Goal: Task Accomplishment & Management: Manage account settings

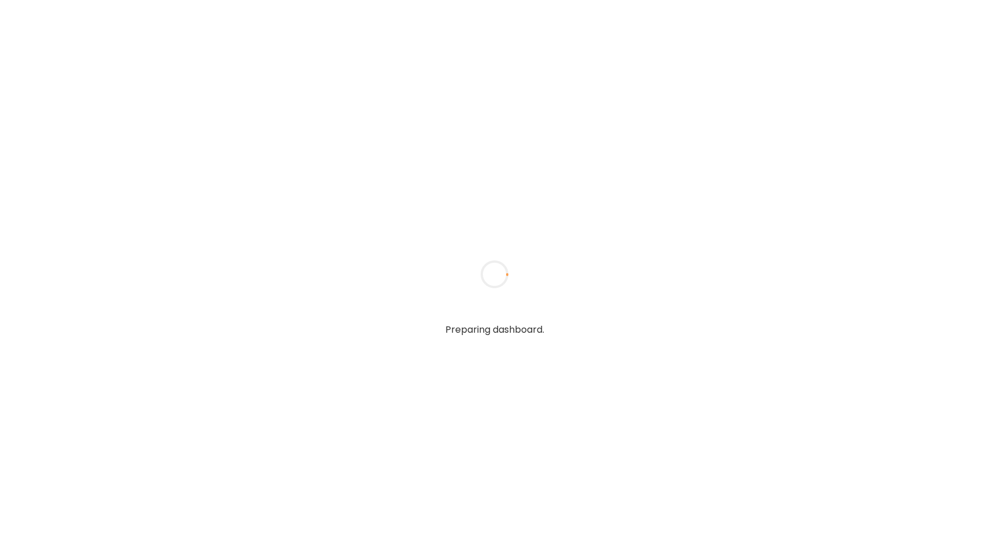
type textarea "**********"
type input "**********"
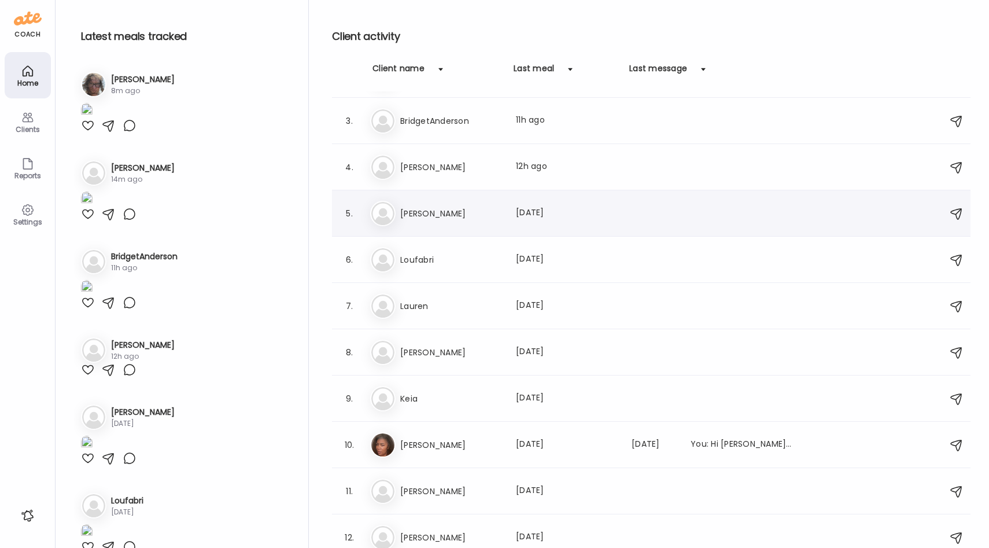
scroll to position [93, 0]
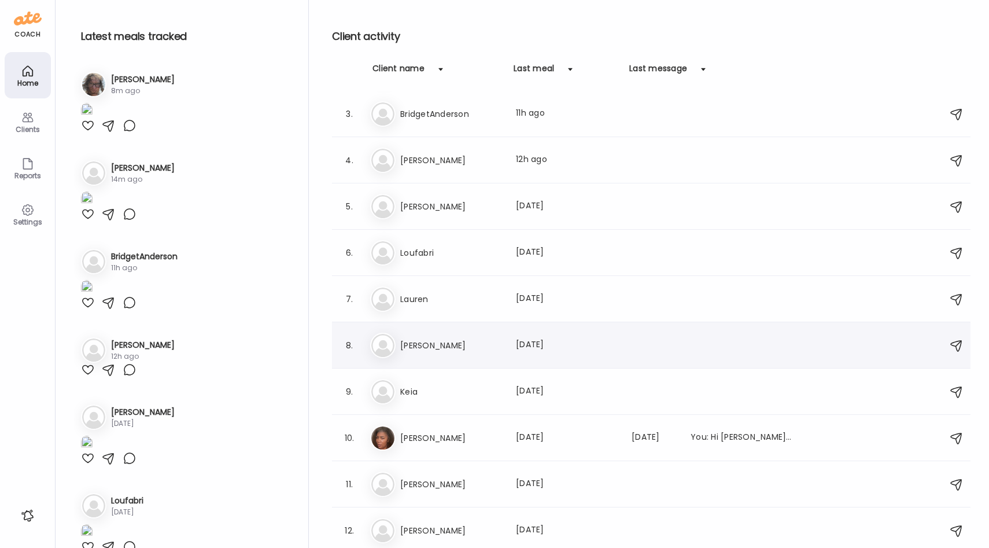
click at [429, 345] on h3 "[PERSON_NAME]" at bounding box center [451, 345] width 102 height 14
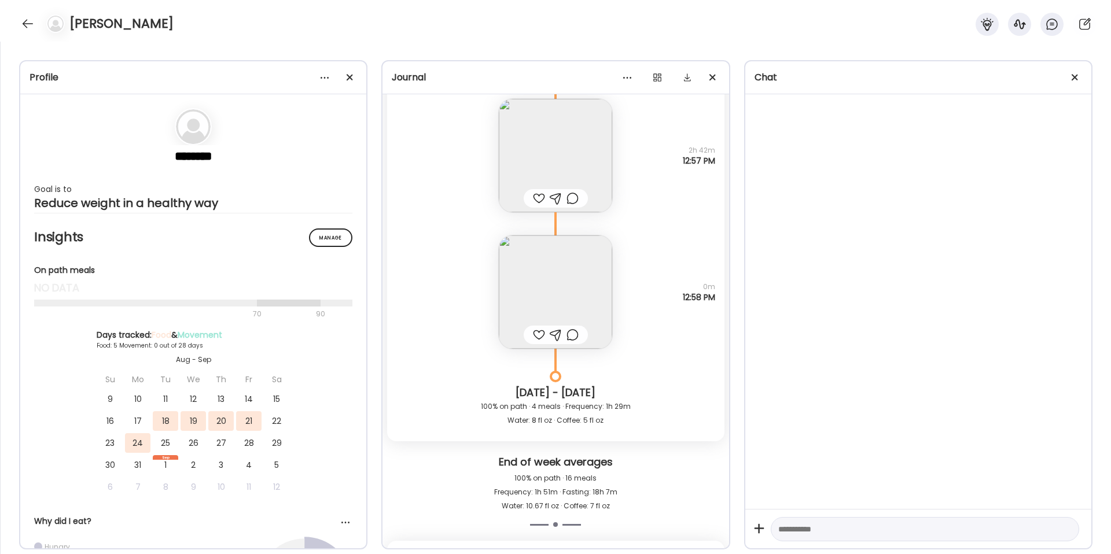
scroll to position [4345, 0]
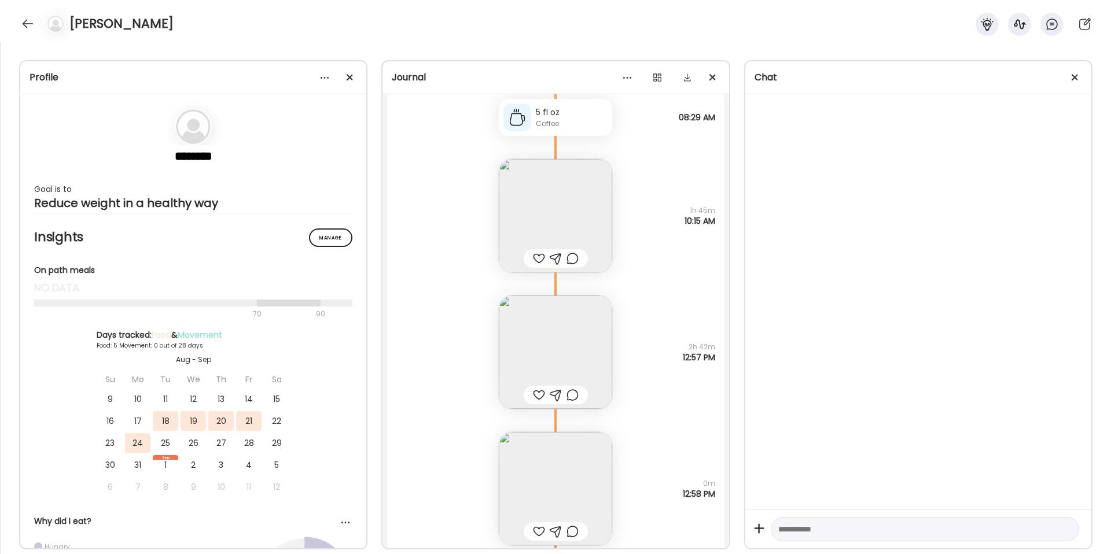
click at [566, 329] on img at bounding box center [555, 352] width 113 height 113
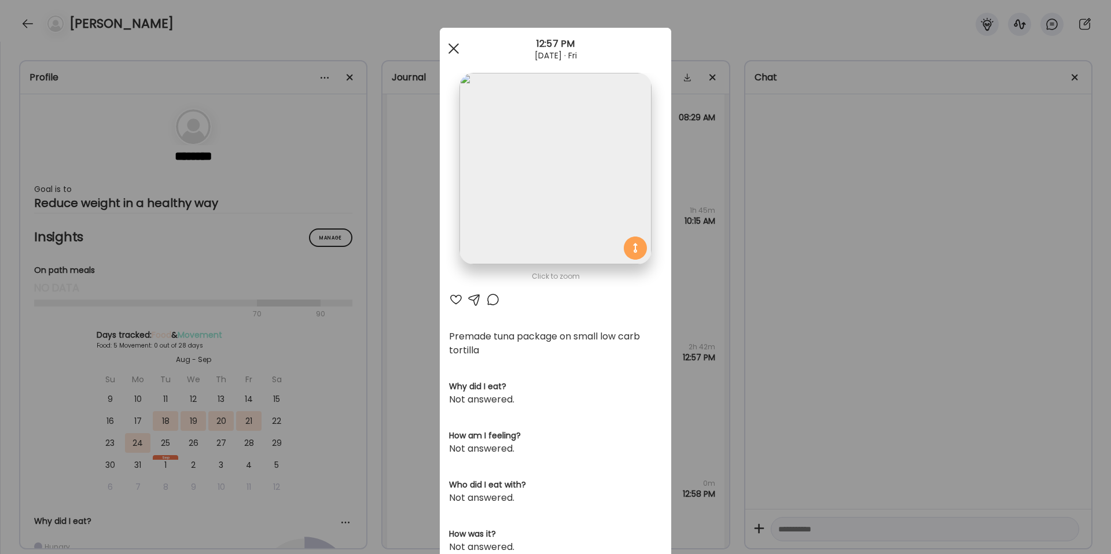
click at [453, 45] on div at bounding box center [453, 48] width 23 height 23
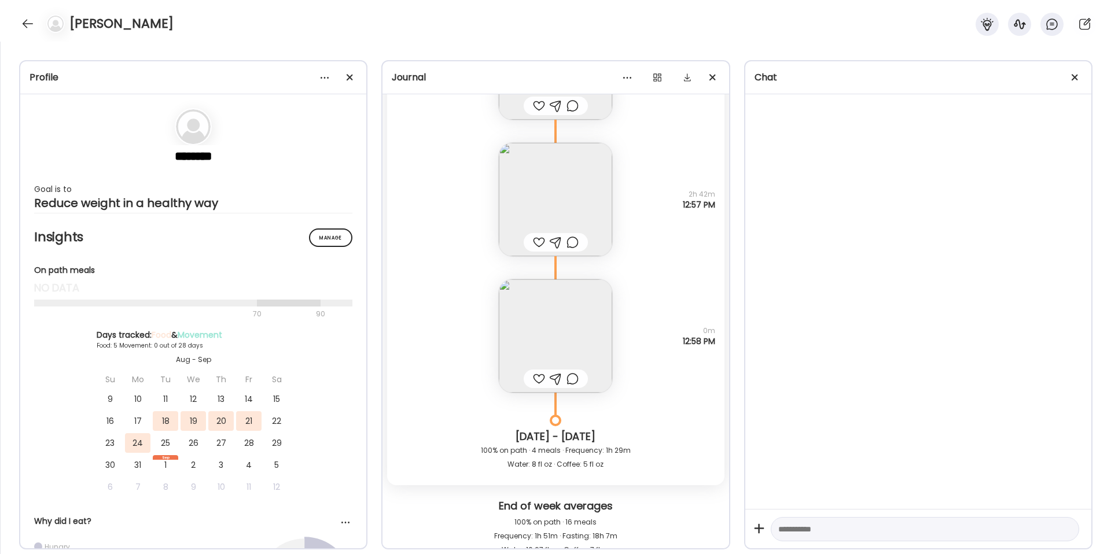
scroll to position [4498, 0]
click at [569, 340] on img at bounding box center [555, 335] width 113 height 113
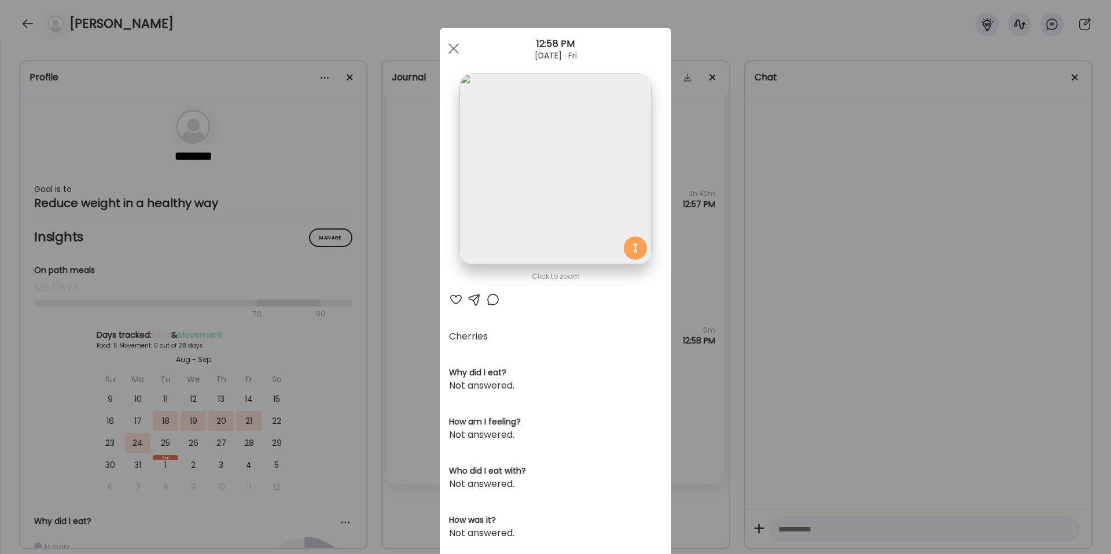
click at [578, 197] on img at bounding box center [554, 168] width 191 height 191
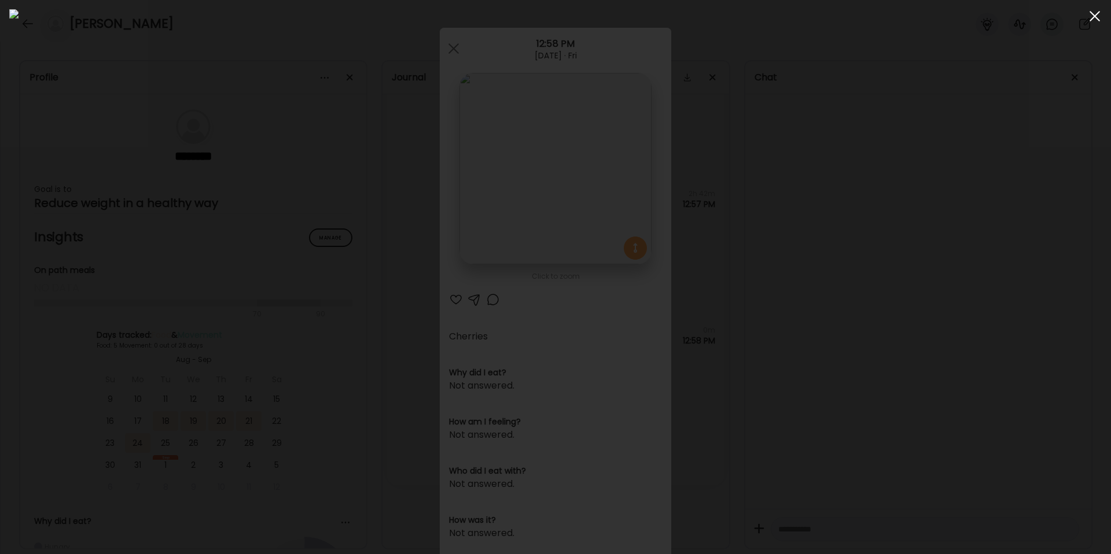
click at [988, 18] on div at bounding box center [1094, 16] width 23 height 23
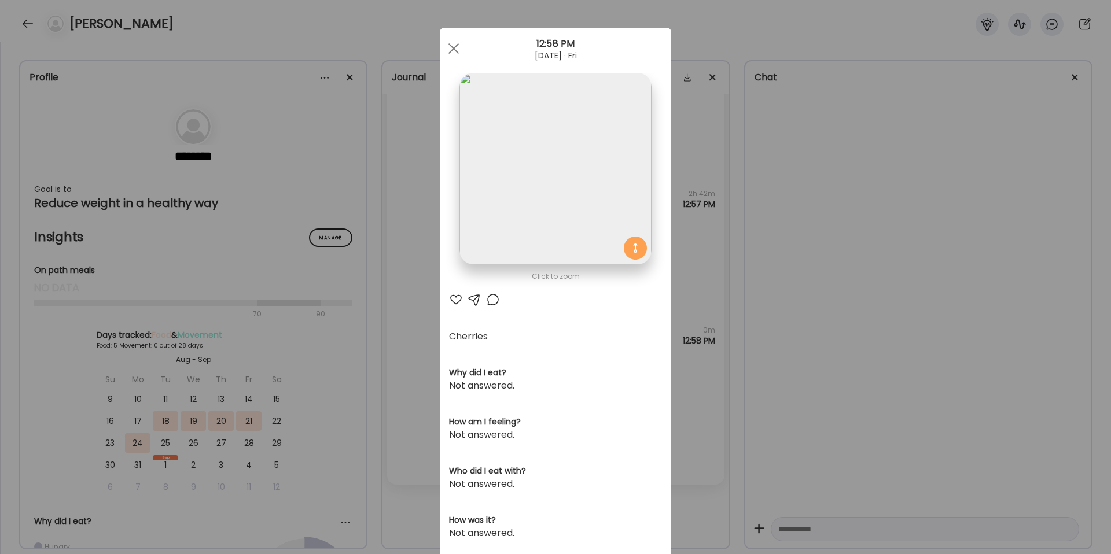
click at [798, 242] on div "Ate Coach Dashboard Wahoo! It’s official Take a moment to set up your Coach Pro…" at bounding box center [555, 277] width 1111 height 554
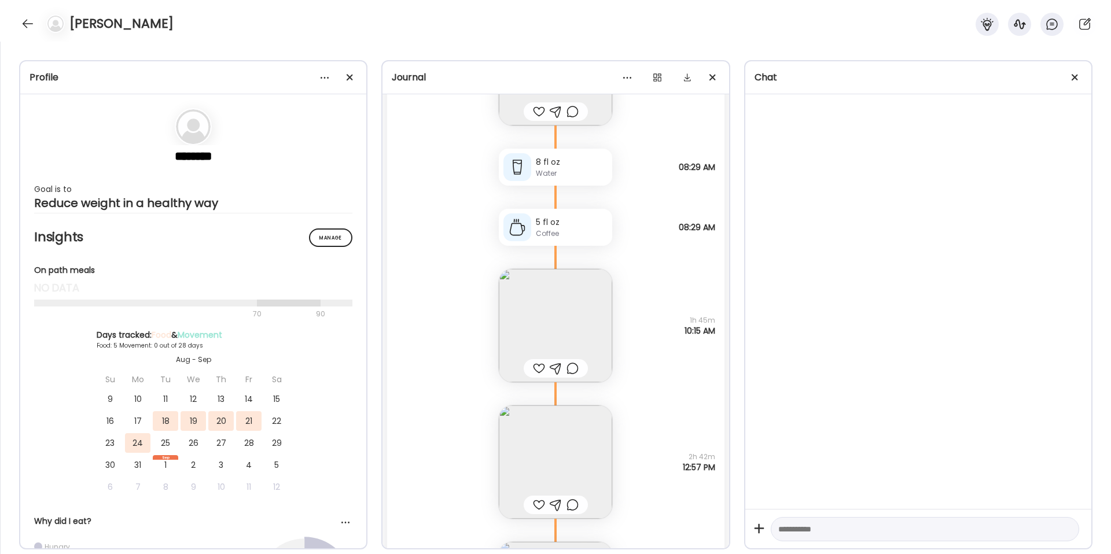
scroll to position [4233, 0]
click at [592, 318] on img at bounding box center [555, 327] width 113 height 113
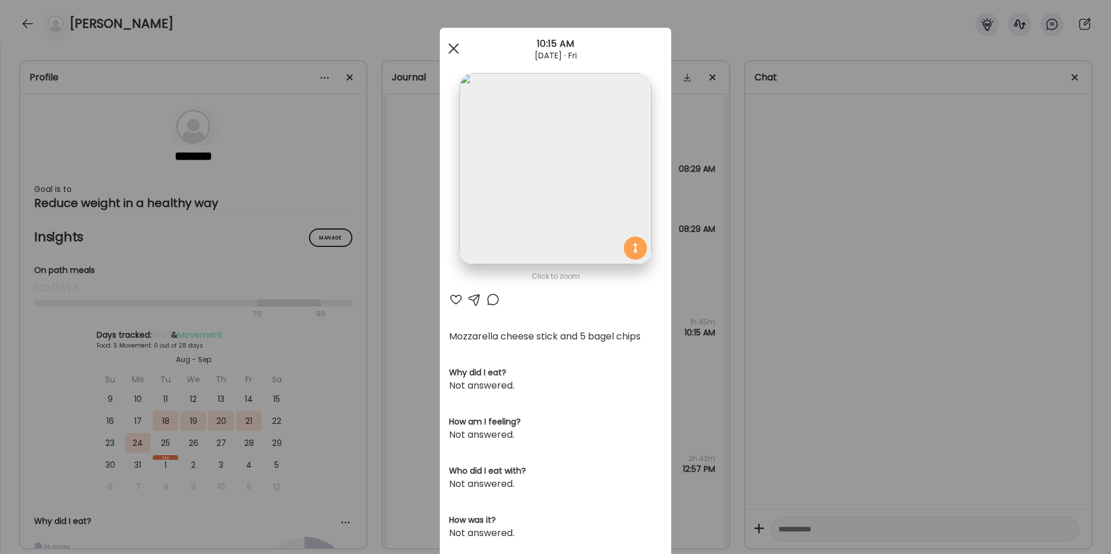
click at [455, 46] on span at bounding box center [453, 48] width 10 height 10
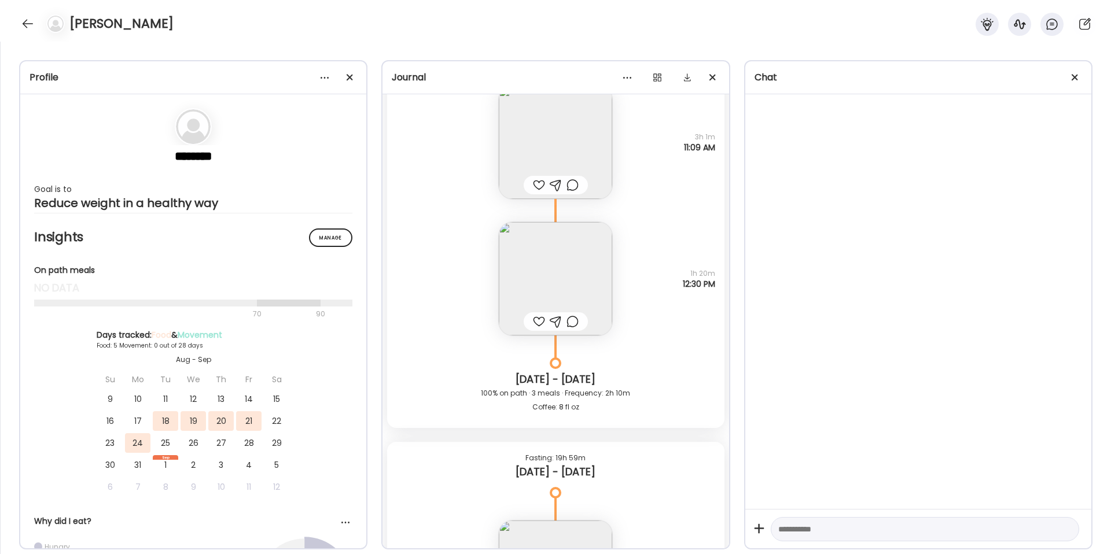
scroll to position [3647, 0]
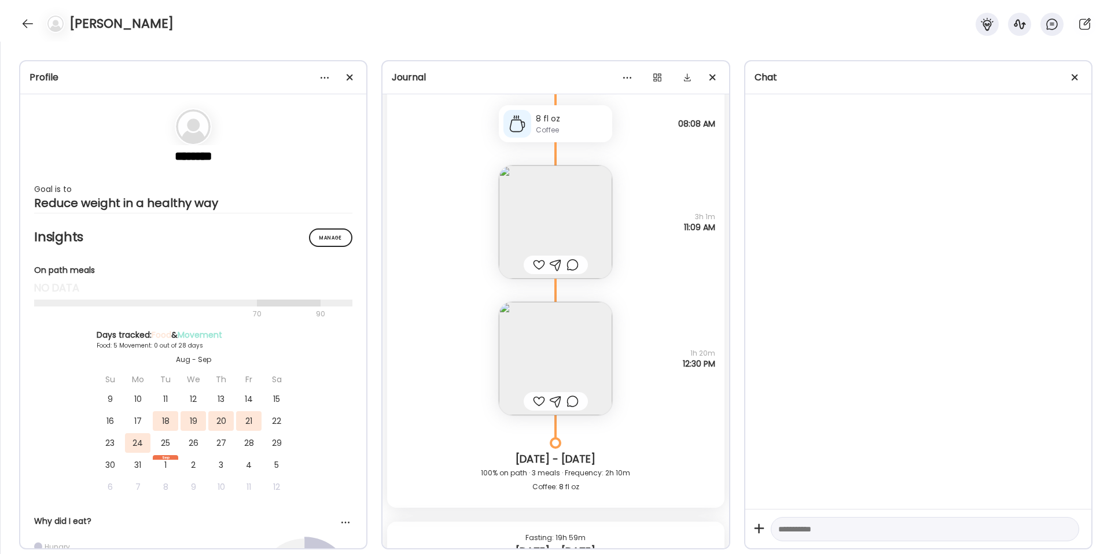
click at [571, 365] on img at bounding box center [555, 358] width 113 height 113
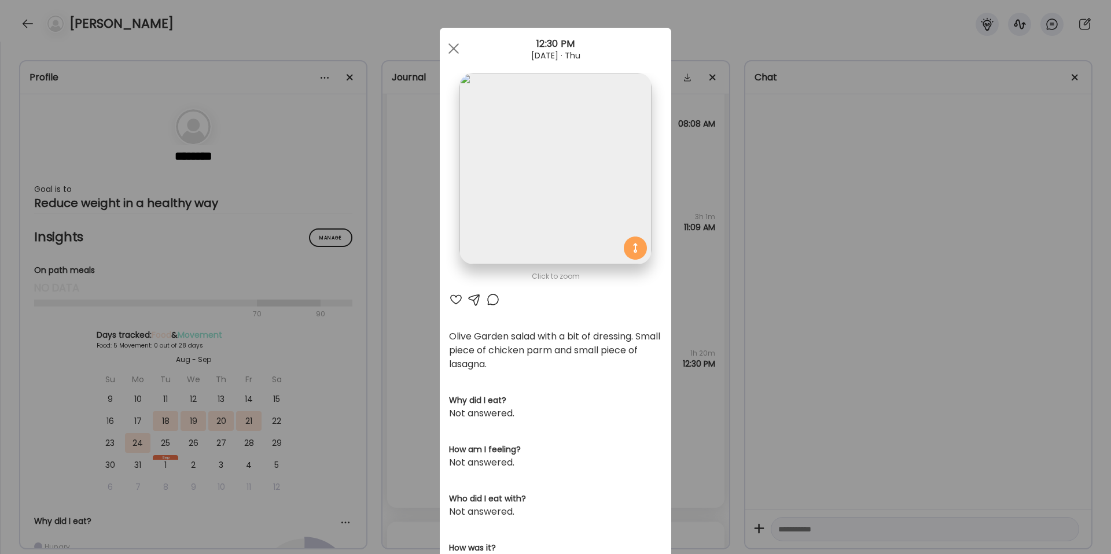
click at [787, 329] on div "Ate Coach Dashboard Wahoo! It’s official Take a moment to set up your Coach Pro…" at bounding box center [555, 277] width 1111 height 554
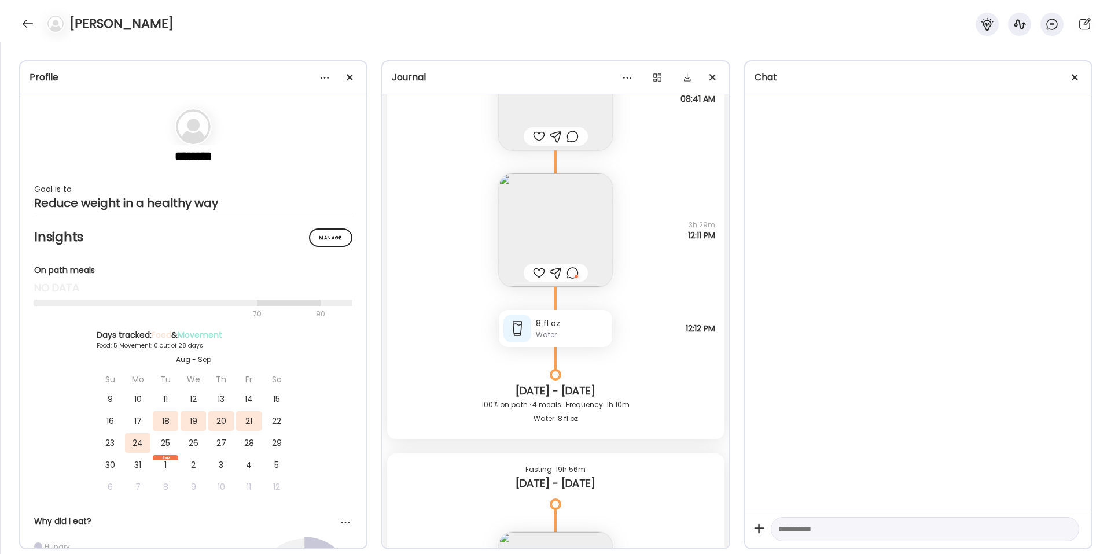
scroll to position [3048, 0]
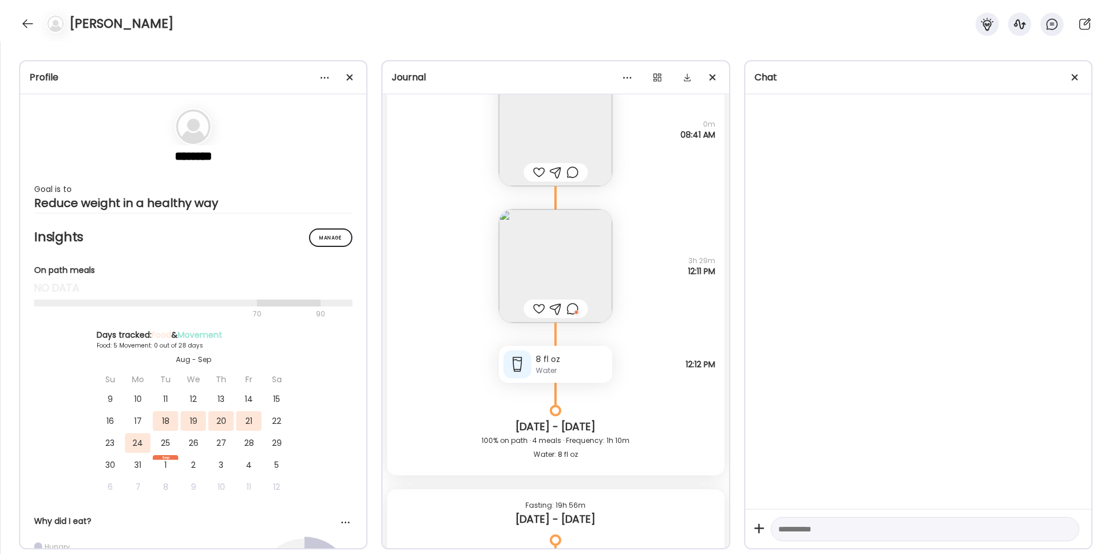
click at [592, 257] on img at bounding box center [555, 265] width 113 height 113
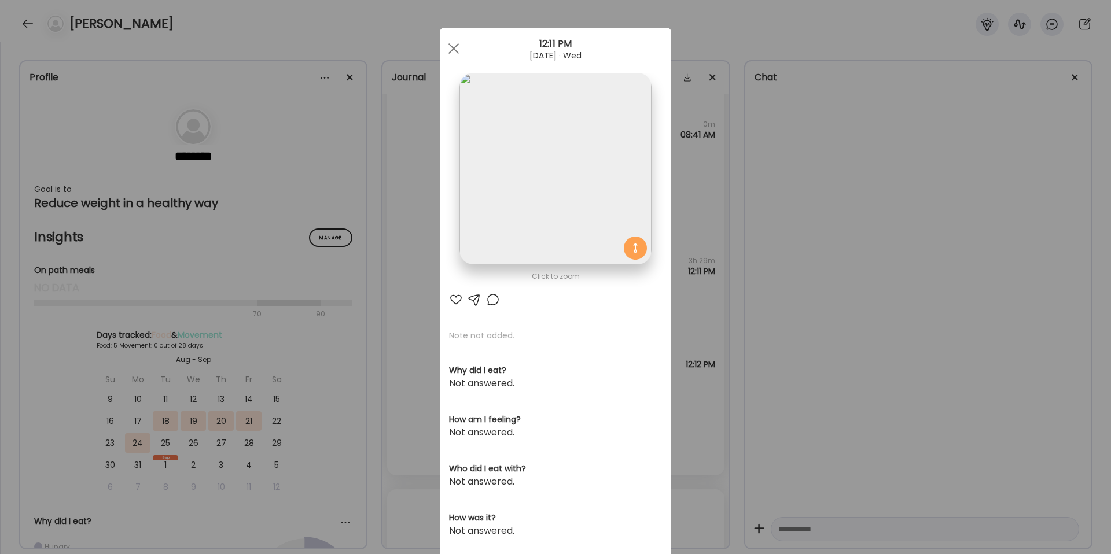
click at [576, 193] on img at bounding box center [554, 168] width 191 height 191
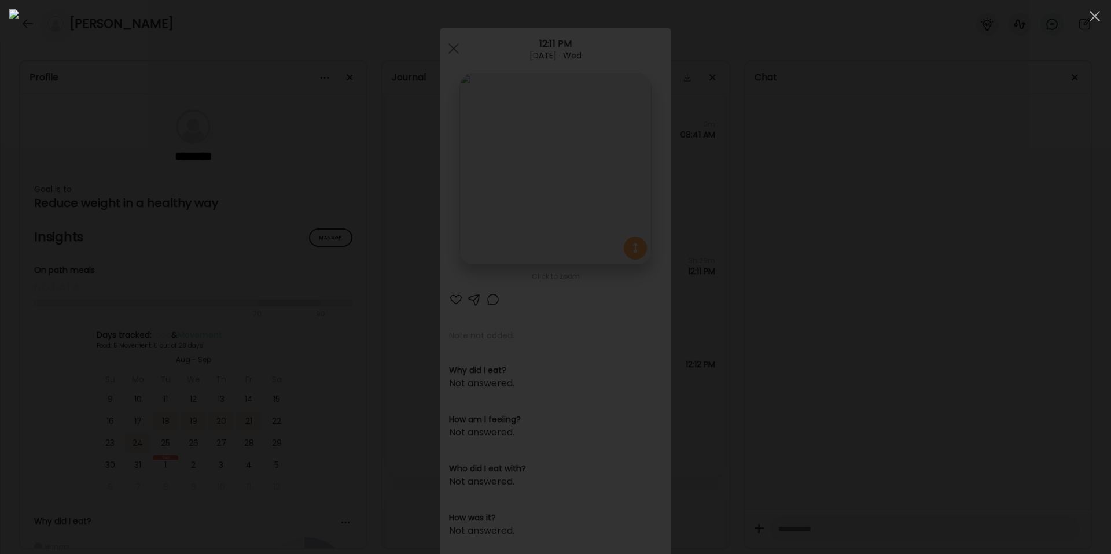
click at [890, 187] on div at bounding box center [555, 277] width 1092 height 536
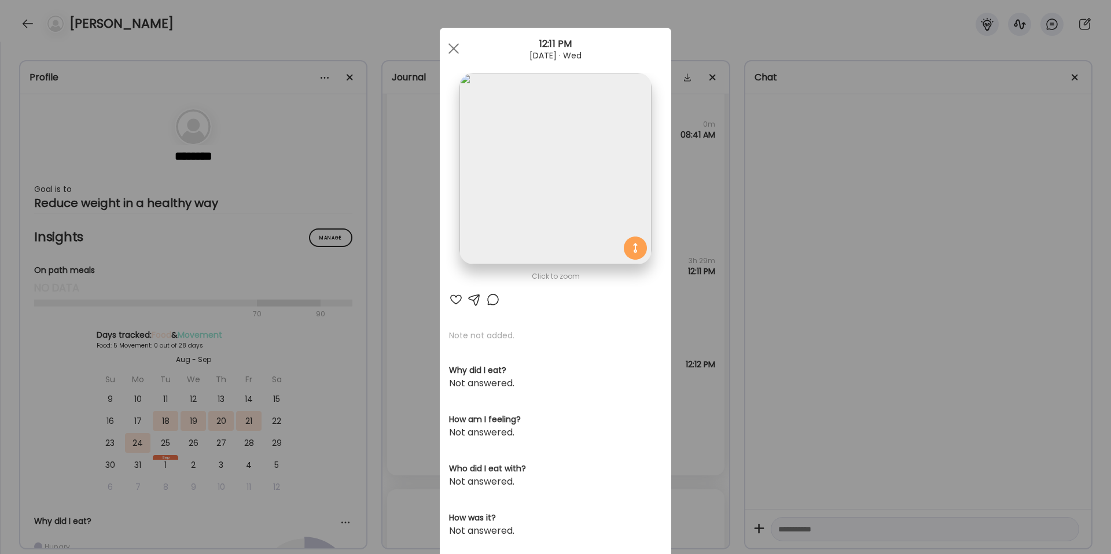
click at [884, 197] on div "Ate Coach Dashboard Wahoo! It’s official Take a moment to set up your Coach Pro…" at bounding box center [555, 277] width 1111 height 554
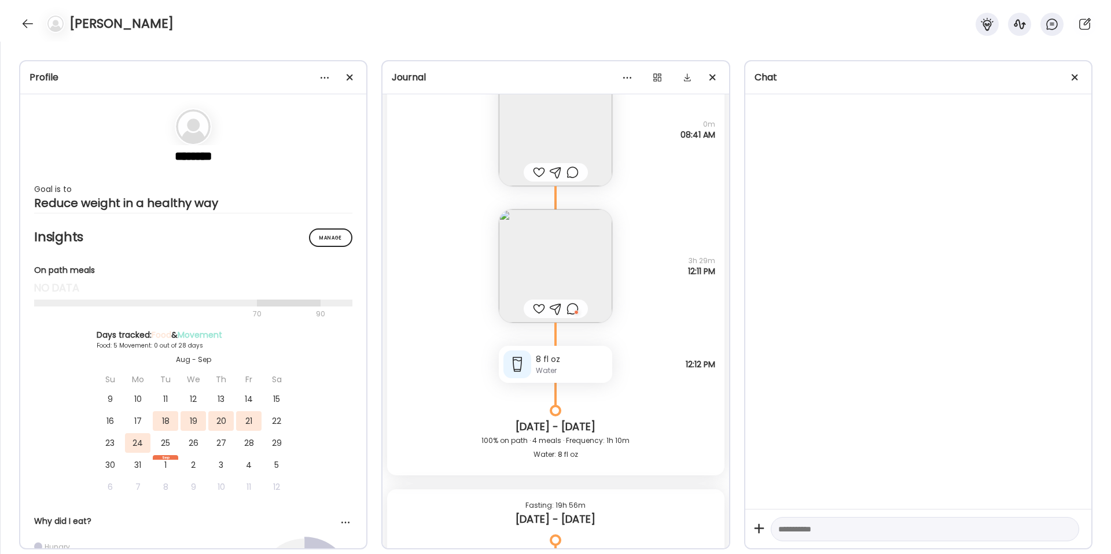
click at [576, 254] on img at bounding box center [555, 265] width 113 height 113
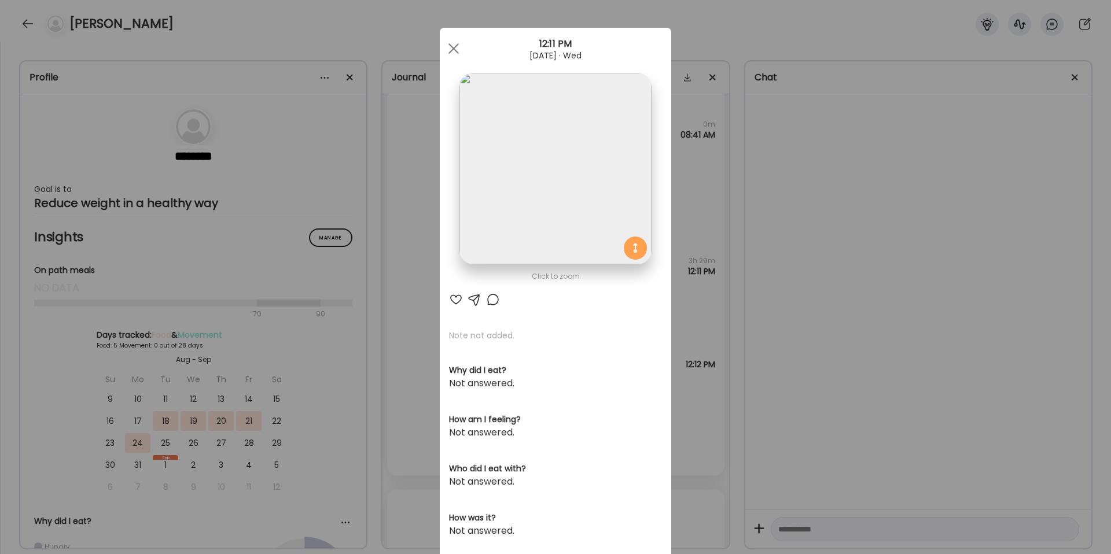
click at [578, 181] on img at bounding box center [554, 168] width 191 height 191
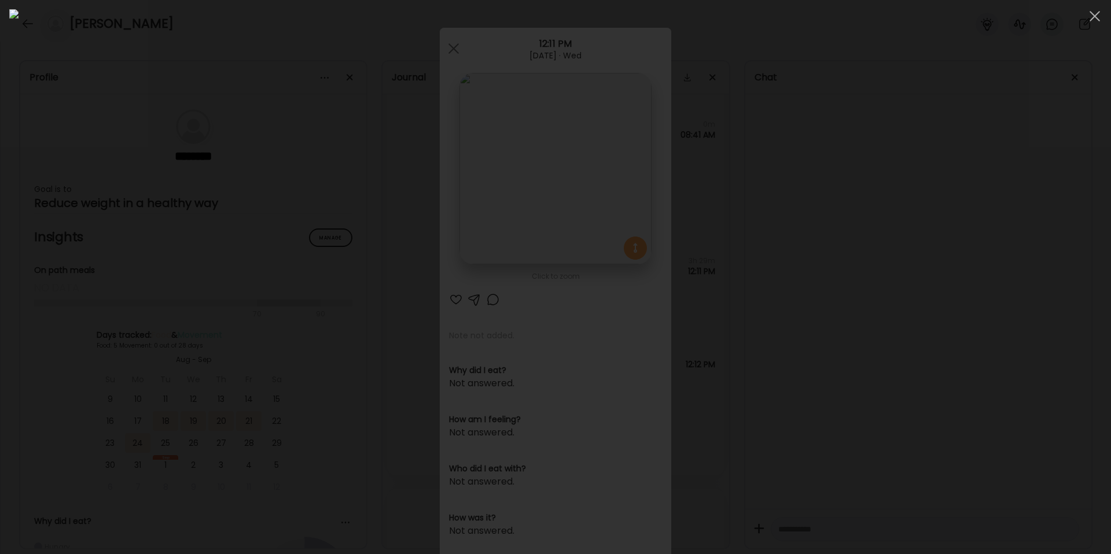
click at [935, 160] on div at bounding box center [555, 277] width 1092 height 536
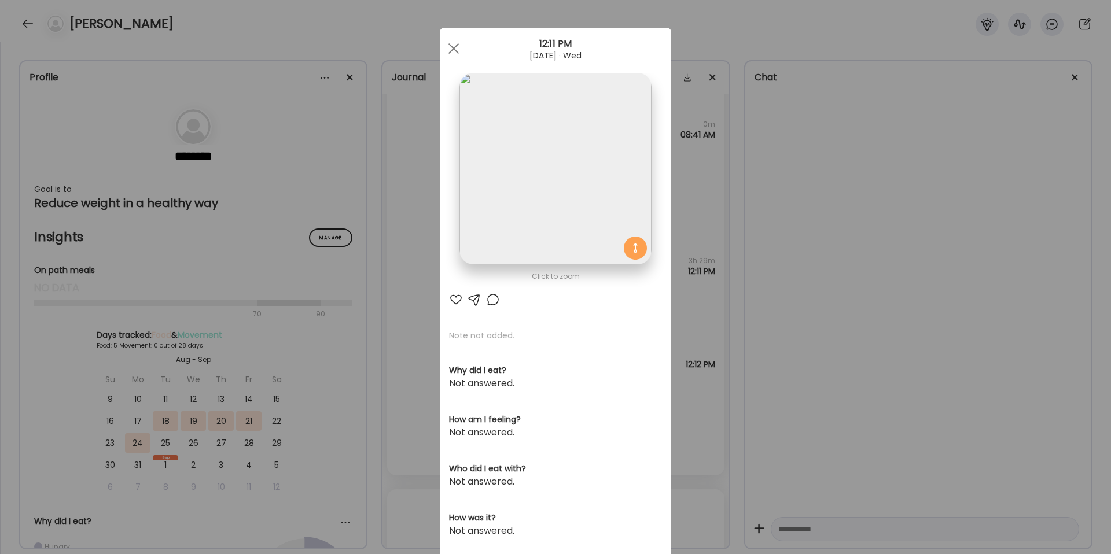
click at [935, 160] on div "Ate Coach Dashboard Wahoo! It’s official Take a moment to set up your Coach Pro…" at bounding box center [555, 277] width 1111 height 554
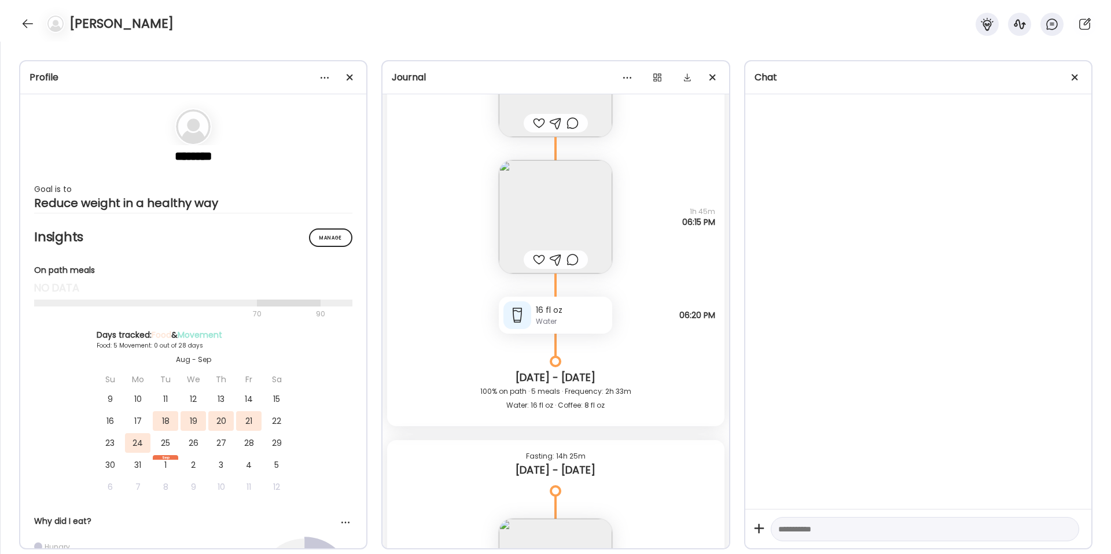
scroll to position [2329, 0]
click at [579, 205] on img at bounding box center [555, 216] width 113 height 113
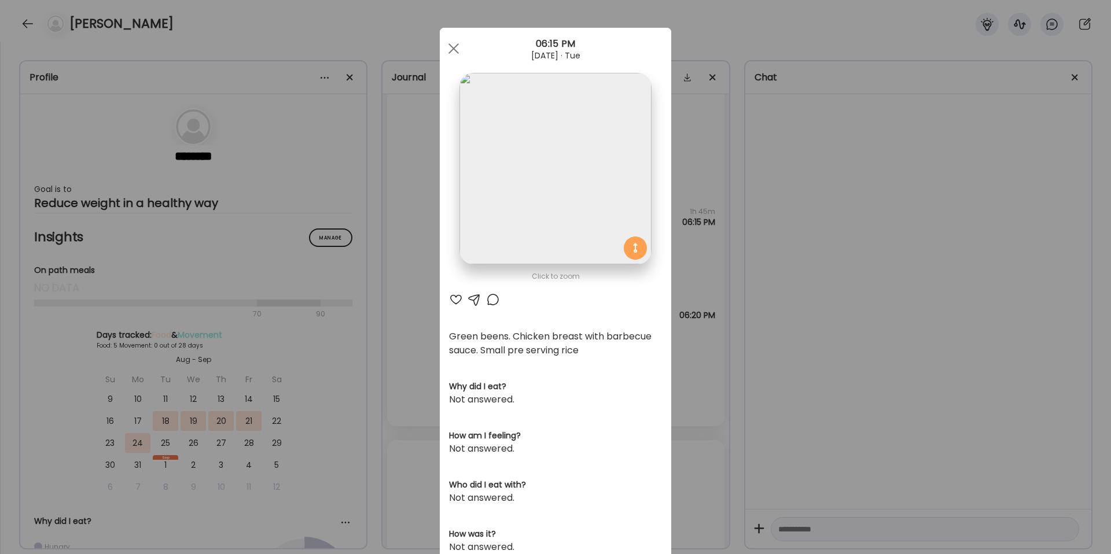
click at [784, 223] on div "Ate Coach Dashboard Wahoo! It’s official Take a moment to set up your Coach Pro…" at bounding box center [555, 277] width 1111 height 554
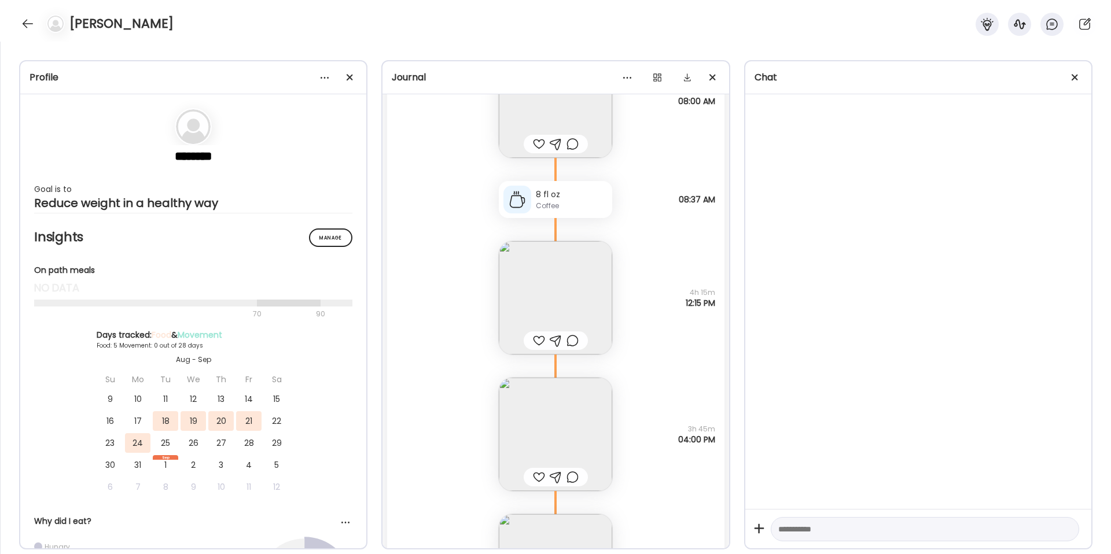
scroll to position [1834, 0]
click at [579, 282] on img at bounding box center [555, 301] width 113 height 113
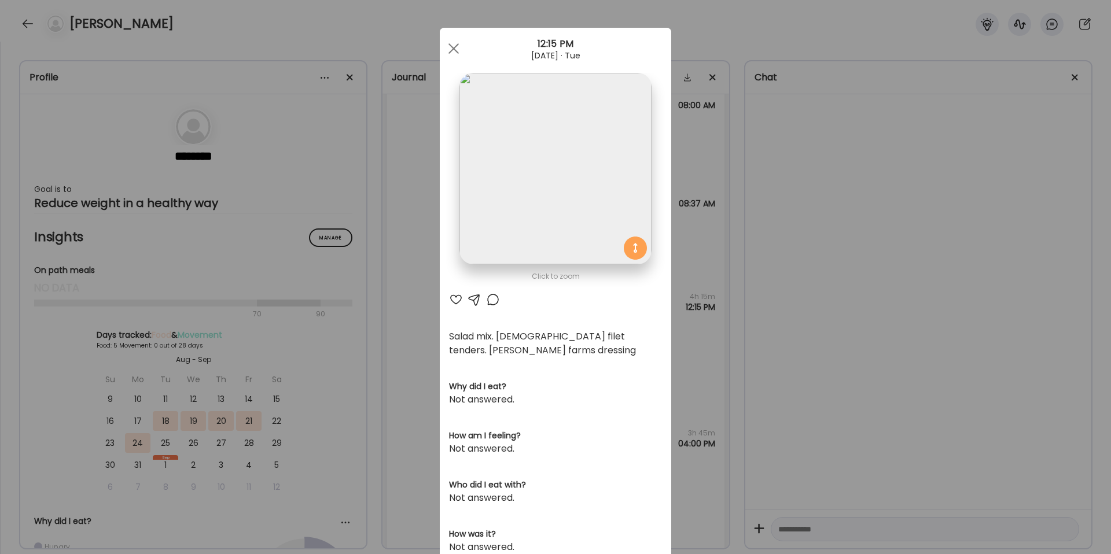
click at [756, 249] on div "Ate Coach Dashboard Wahoo! It’s official Take a moment to set up your Coach Pro…" at bounding box center [555, 277] width 1111 height 554
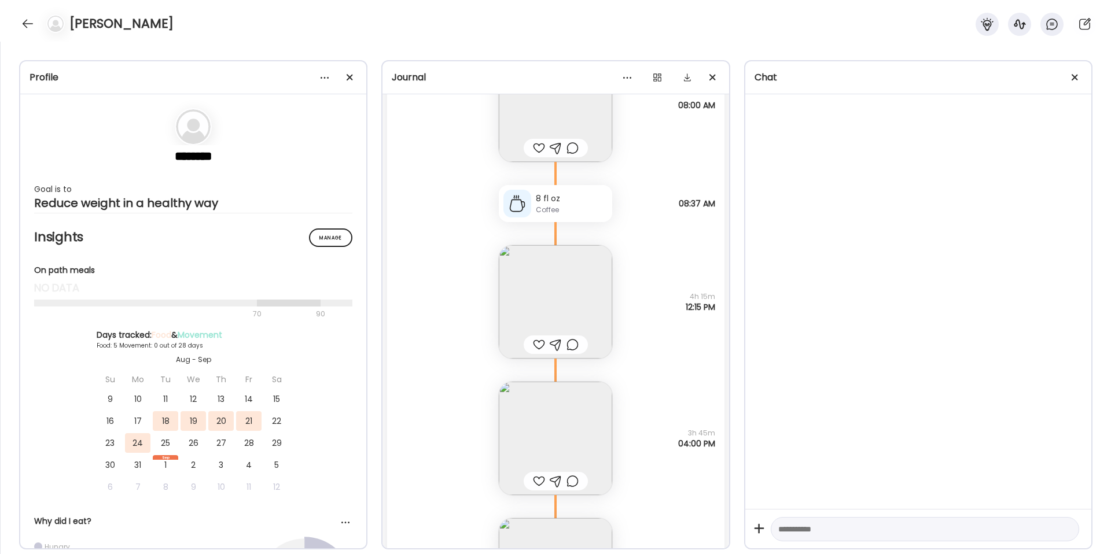
click at [571, 288] on img at bounding box center [555, 301] width 113 height 113
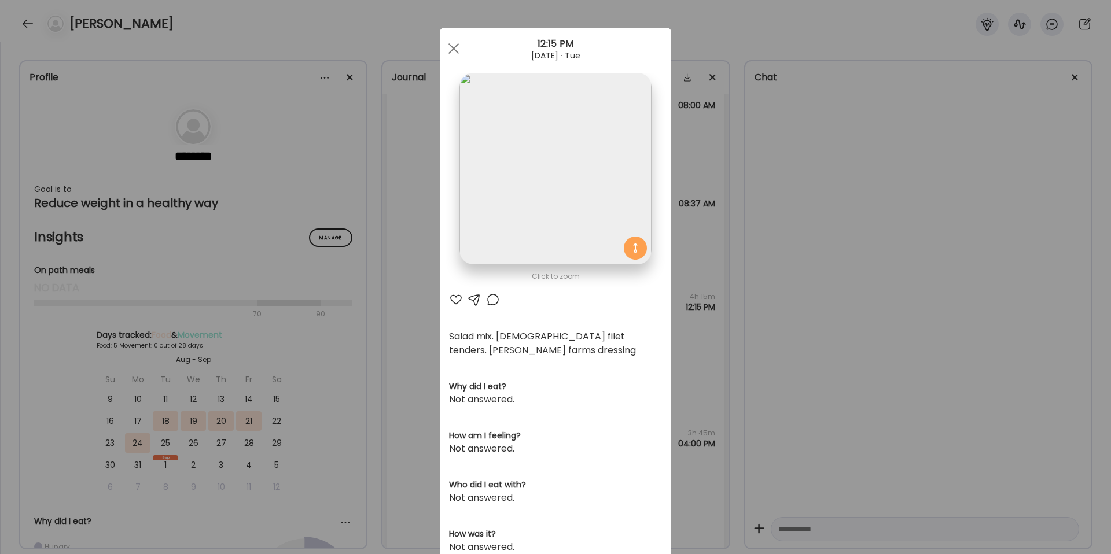
click at [697, 235] on div "Ate Coach Dashboard Wahoo! It’s official Take a moment to set up your Coach Pro…" at bounding box center [555, 277] width 1111 height 554
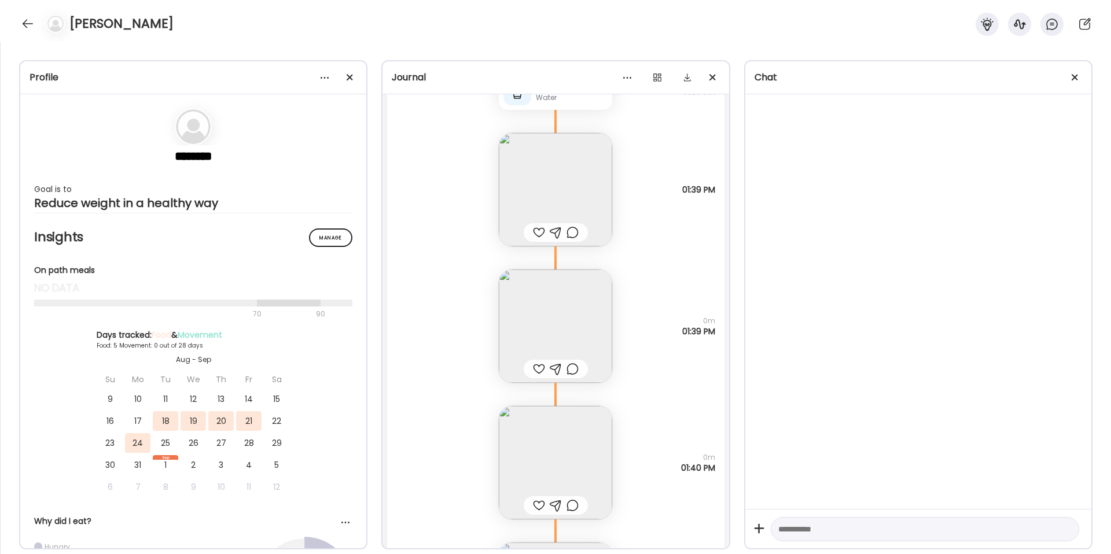
scroll to position [4008, 0]
